Goal: Task Accomplishment & Management: Manage account settings

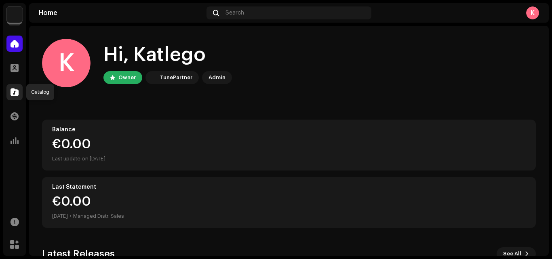
click at [13, 92] on span at bounding box center [15, 92] width 8 height 6
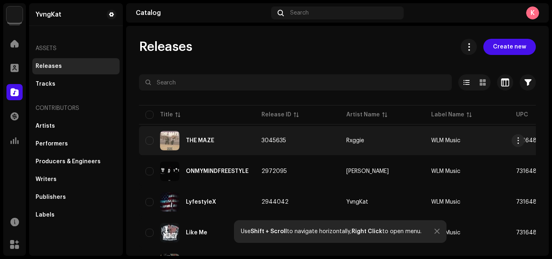
click at [192, 153] on td "THE MAZE" at bounding box center [197, 140] width 116 height 29
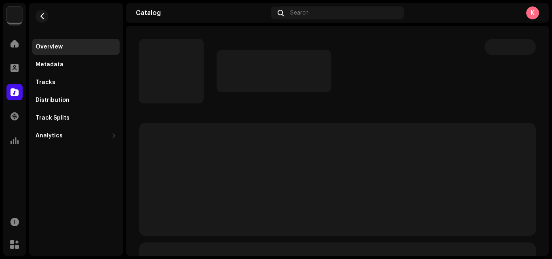
click at [218, 142] on p-skeleton at bounding box center [337, 179] width 397 height 113
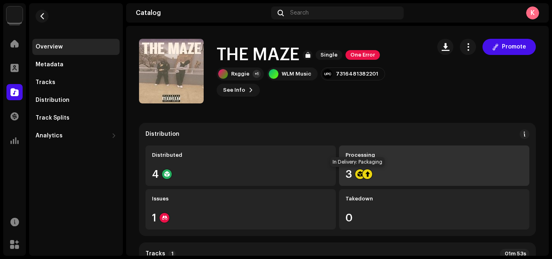
click at [358, 177] on div at bounding box center [360, 174] width 10 height 10
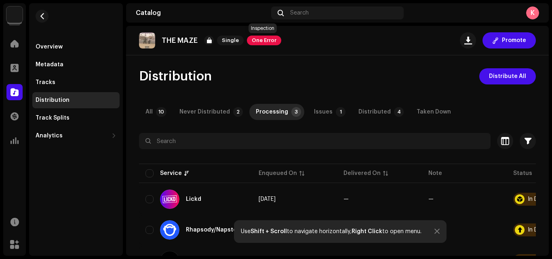
click at [274, 41] on span "One Error" at bounding box center [264, 41] width 34 height 10
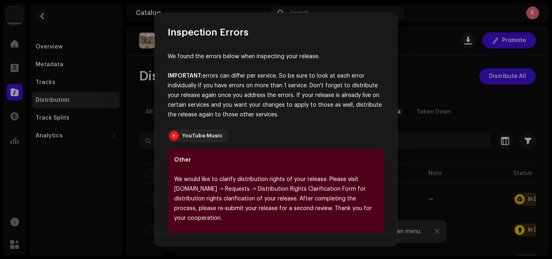
click at [386, 134] on div "We found the errors below when inspecting your release. IMPORTANT: errors can d…" at bounding box center [276, 136] width 243 height 194
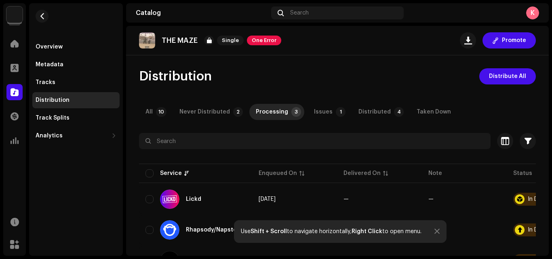
click at [357, 154] on div at bounding box center [337, 155] width 397 height 13
click at [336, 109] on p-badge "1" at bounding box center [341, 112] width 10 height 10
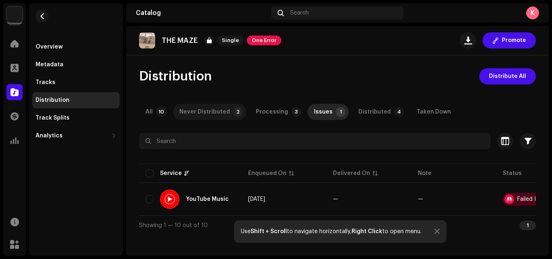
click at [213, 113] on div "Never Distributed" at bounding box center [204, 112] width 51 height 16
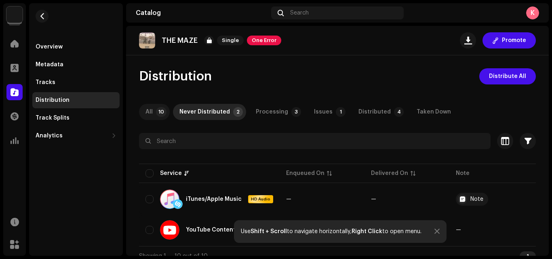
click at [157, 109] on p-badge "10" at bounding box center [161, 112] width 11 height 10
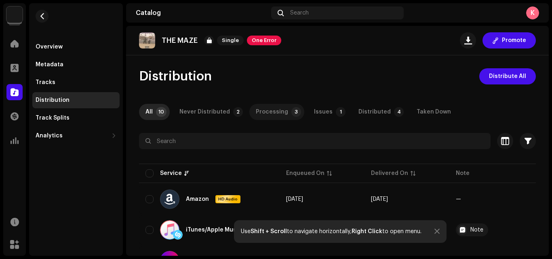
click at [262, 109] on div "Processing" at bounding box center [272, 112] width 32 height 16
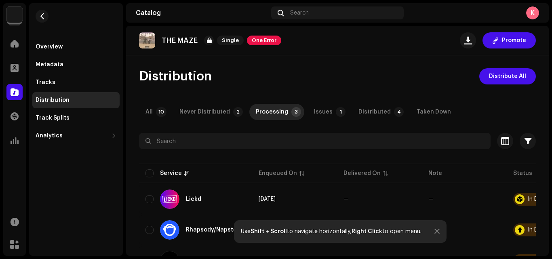
click at [182, 41] on p "THE MAZE" at bounding box center [180, 40] width 36 height 8
click at [494, 42] on span at bounding box center [495, 40] width 6 height 6
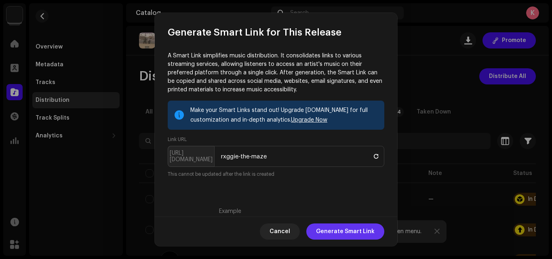
click at [348, 237] on span "Generate Smart Link" at bounding box center [345, 232] width 59 height 16
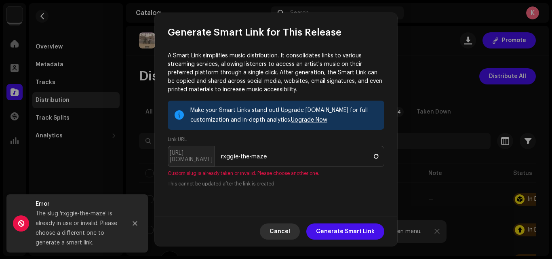
click at [285, 237] on span "Cancel" at bounding box center [280, 232] width 21 height 16
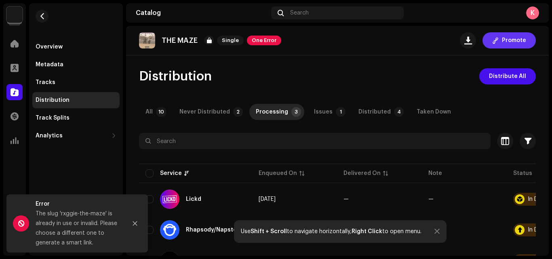
click at [496, 42] on button "Promote" at bounding box center [509, 40] width 53 height 16
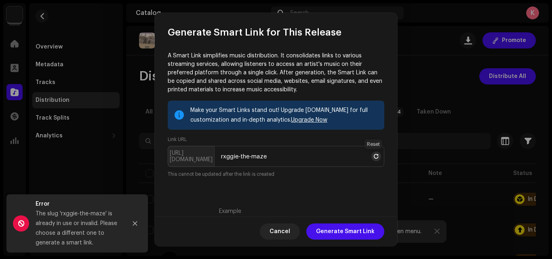
click at [374, 160] on span at bounding box center [376, 156] width 5 height 6
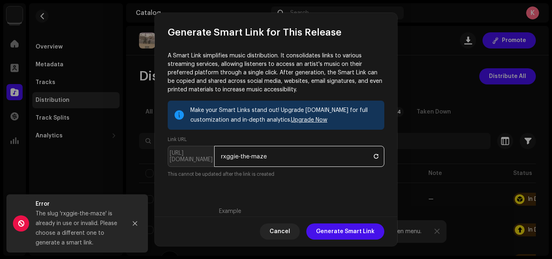
click at [253, 157] on input "rxggie-the-maze" at bounding box center [299, 156] width 170 height 21
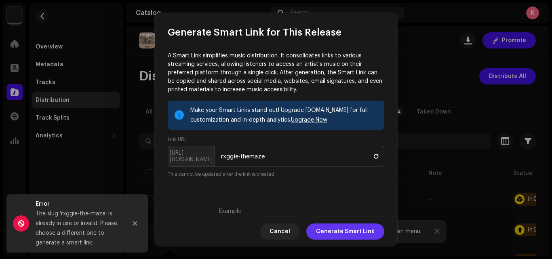
drag, startPoint x: 338, startPoint y: 242, endPoint x: 348, endPoint y: 235, distance: 11.6
click at [348, 235] on div "Cancel Generate Smart Link" at bounding box center [276, 232] width 243 height 30
click at [348, 235] on span "Generate Smart Link" at bounding box center [345, 232] width 59 height 16
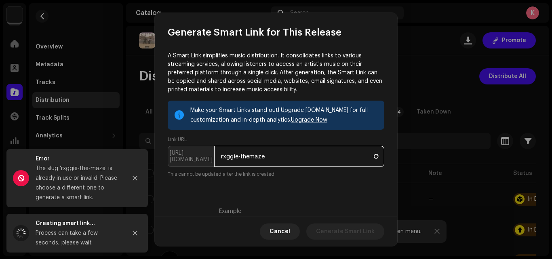
click at [252, 155] on input "rxggie-themaze" at bounding box center [299, 156] width 170 height 21
type input "rxggie-the_maze"
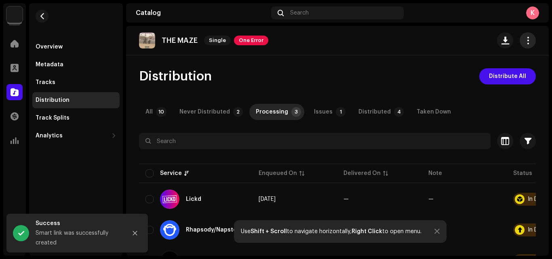
click at [525, 39] on span "button" at bounding box center [528, 40] width 8 height 6
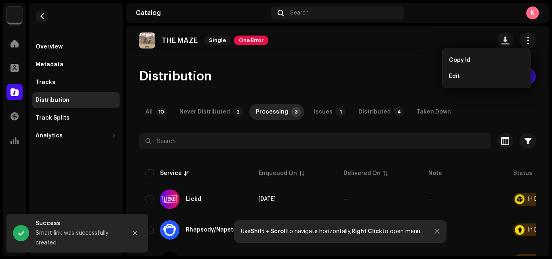
click at [415, 55] on div "THE MAZE Single One Error" at bounding box center [337, 41] width 423 height 30
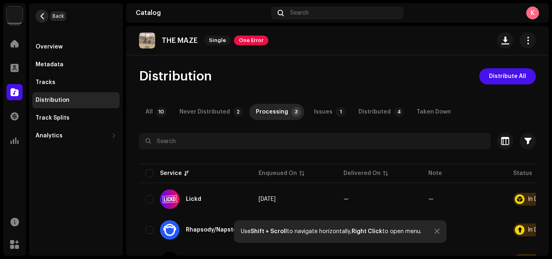
click at [46, 18] on button "button" at bounding box center [42, 16] width 13 height 13
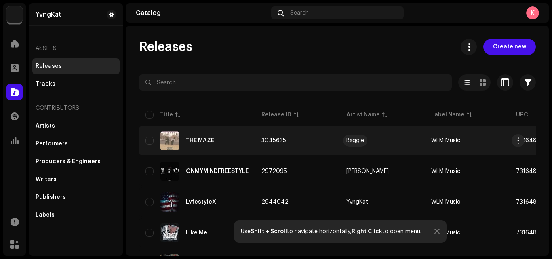
click at [355, 139] on div "Rxggie" at bounding box center [355, 141] width 18 height 6
click at [204, 139] on div "THE MAZE" at bounding box center [200, 141] width 28 height 6
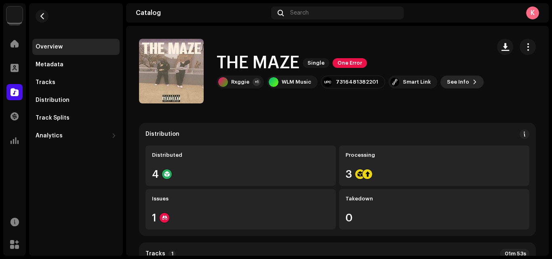
click at [457, 76] on span "See Info" at bounding box center [458, 82] width 22 height 16
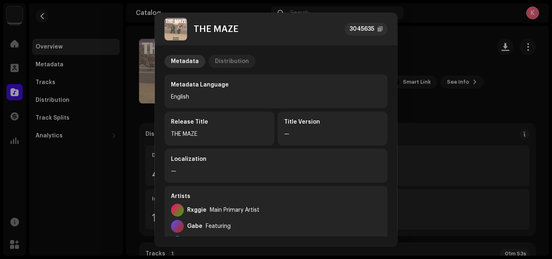
click at [215, 59] on div "Distribution" at bounding box center [232, 61] width 34 height 13
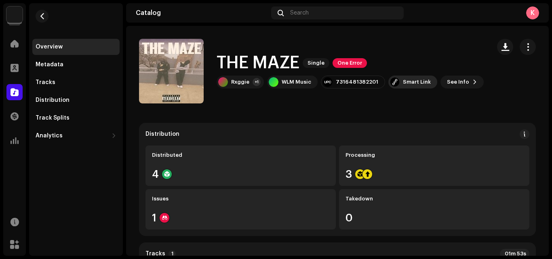
click at [401, 87] on div "Smart Link" at bounding box center [412, 82] width 49 height 13
click at [529, 41] on button "button" at bounding box center [528, 47] width 16 height 16
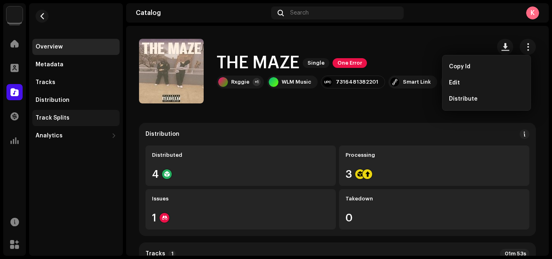
click at [74, 115] on div "Track Splits" at bounding box center [76, 118] width 81 height 6
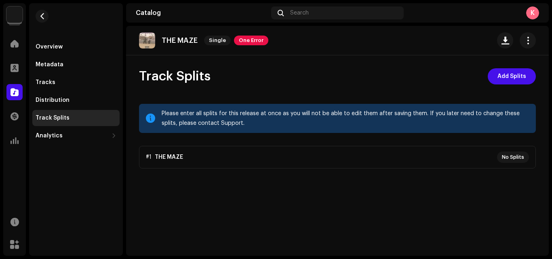
click at [517, 160] on p-accordion "#1 THE MAZE No Splits" at bounding box center [337, 157] width 397 height 23
click at [77, 44] on div "Overview" at bounding box center [76, 47] width 81 height 6
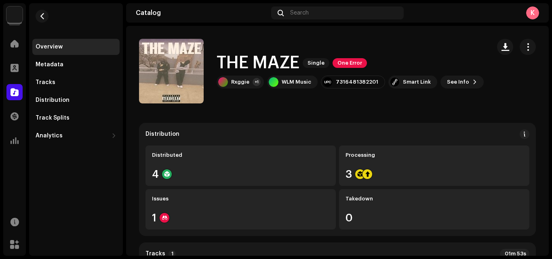
click at [235, 75] on div "THE MAZE Single One Error Rxggie +1 WLM Music 7316481382201 Smart Link See Info" at bounding box center [350, 71] width 267 height 35
click at [418, 86] on div "Smart Link" at bounding box center [412, 82] width 49 height 13
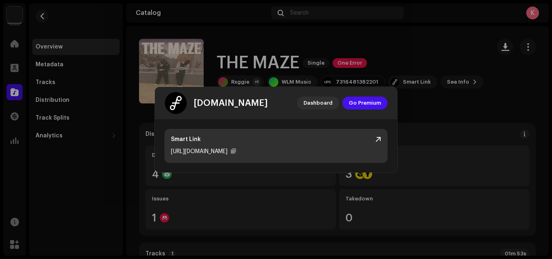
click at [205, 148] on div "[URL][DOMAIN_NAME]" at bounding box center [199, 152] width 57 height 10
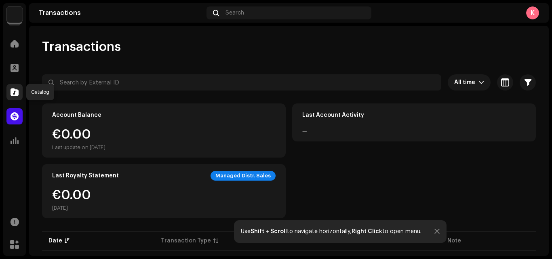
click at [17, 89] on span at bounding box center [15, 92] width 8 height 6
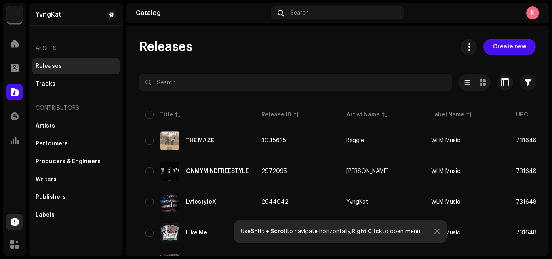
click at [10, 221] on div at bounding box center [14, 222] width 16 height 16
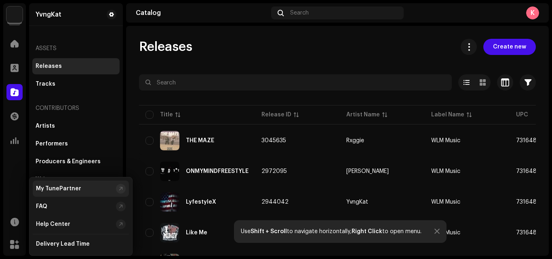
click at [64, 184] on div "My TunePartner" at bounding box center [81, 189] width 96 height 16
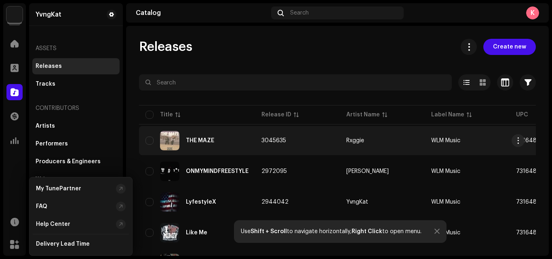
click at [189, 140] on div "THE MAZE" at bounding box center [200, 141] width 28 height 6
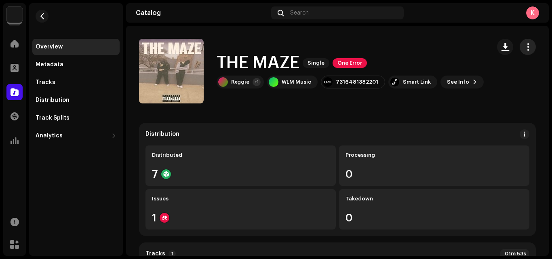
click at [524, 46] on span "button" at bounding box center [528, 47] width 8 height 6
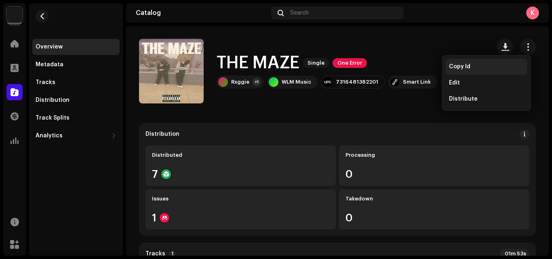
click at [460, 65] on span "Copy Id" at bounding box center [459, 66] width 21 height 6
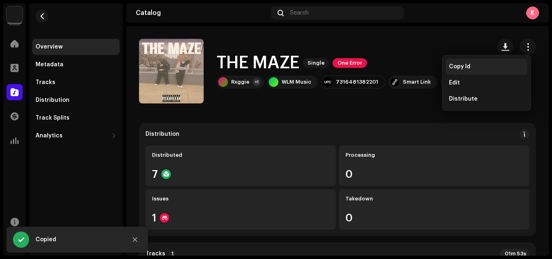
click at [460, 65] on div "THE MAZE Single One Error" at bounding box center [350, 63] width 267 height 19
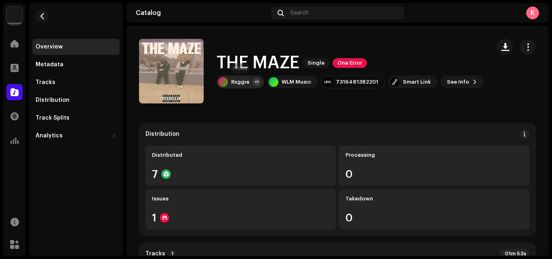
click at [240, 80] on div "Rxggie" at bounding box center [240, 82] width 18 height 6
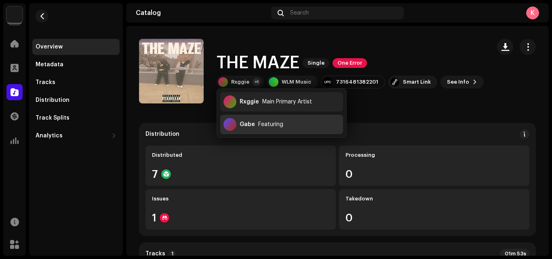
click at [234, 129] on div at bounding box center [230, 124] width 13 height 13
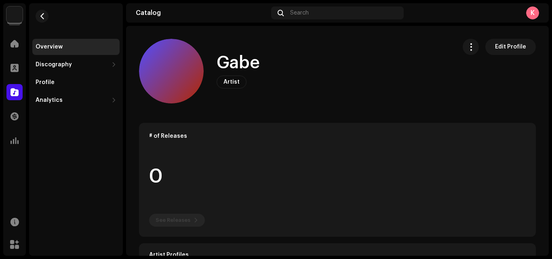
click at [55, 136] on div "Overview Discography Releases Tracks Profile Analytics Consumption Engagement R…" at bounding box center [76, 129] width 94 height 253
click at [310, 101] on div "Gabe Artist Edit Profile" at bounding box center [294, 71] width 311 height 65
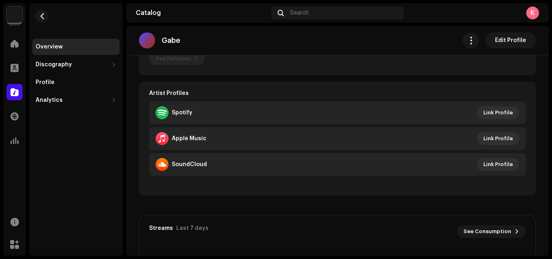
scroll to position [146, 0]
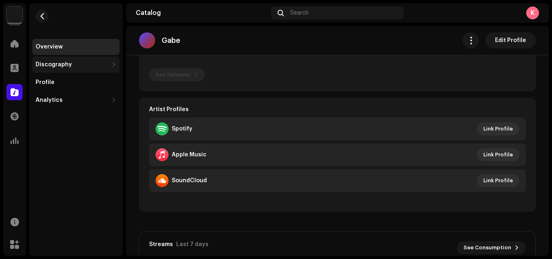
click at [95, 61] on div "Discography" at bounding box center [72, 64] width 73 height 6
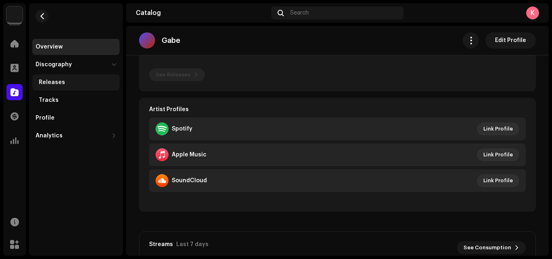
click at [83, 78] on div "Releases" at bounding box center [75, 82] width 87 height 16
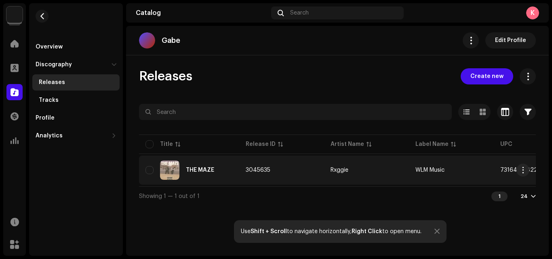
click at [203, 167] on div "THE MAZE" at bounding box center [200, 170] width 28 height 6
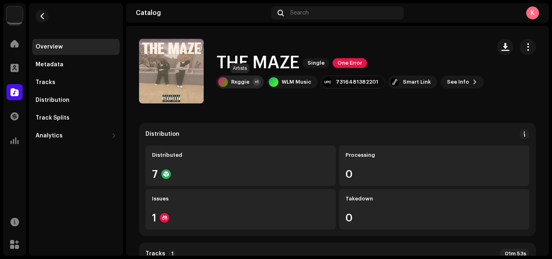
click at [246, 80] on div "Rxggie" at bounding box center [240, 82] width 18 height 6
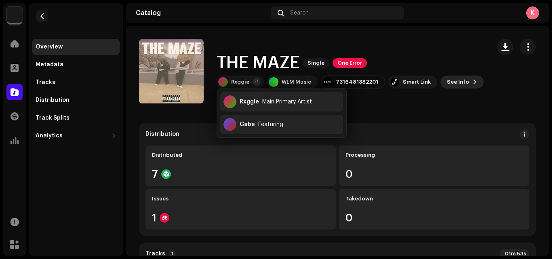
click at [459, 87] on span "See Info" at bounding box center [458, 82] width 22 height 16
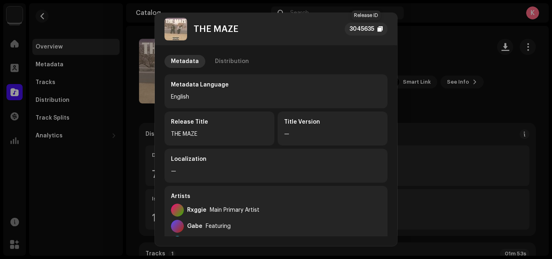
click at [385, 28] on div "3045635" at bounding box center [366, 29] width 43 height 13
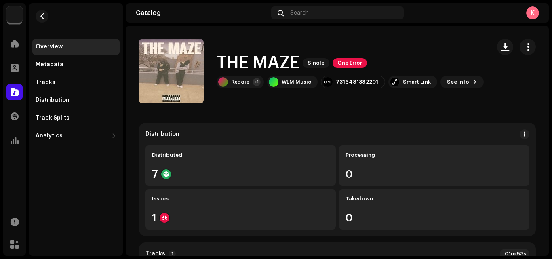
click at [414, 75] on div "THE MAZE Single One Error Rxggie +1 WLM Music 7316481382201 Smart Link See Info" at bounding box center [350, 71] width 267 height 35
click at [403, 81] on div "Smart Link" at bounding box center [417, 82] width 28 height 6
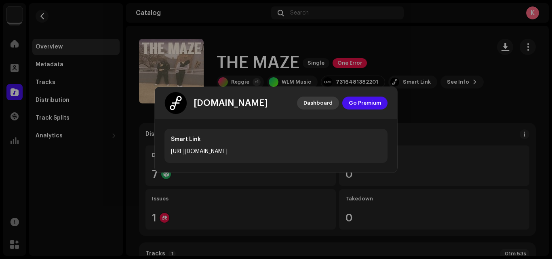
click at [307, 104] on span "Dashboard" at bounding box center [318, 103] width 29 height 16
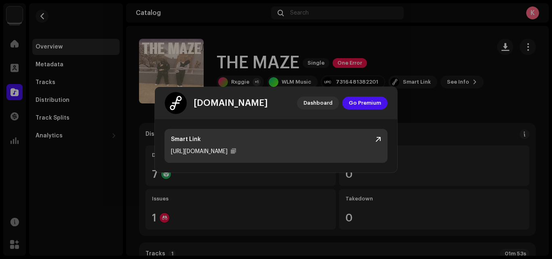
click at [252, 152] on div "[URL][DOMAIN_NAME]" at bounding box center [276, 152] width 210 height 10
